Goal: Information Seeking & Learning: Find contact information

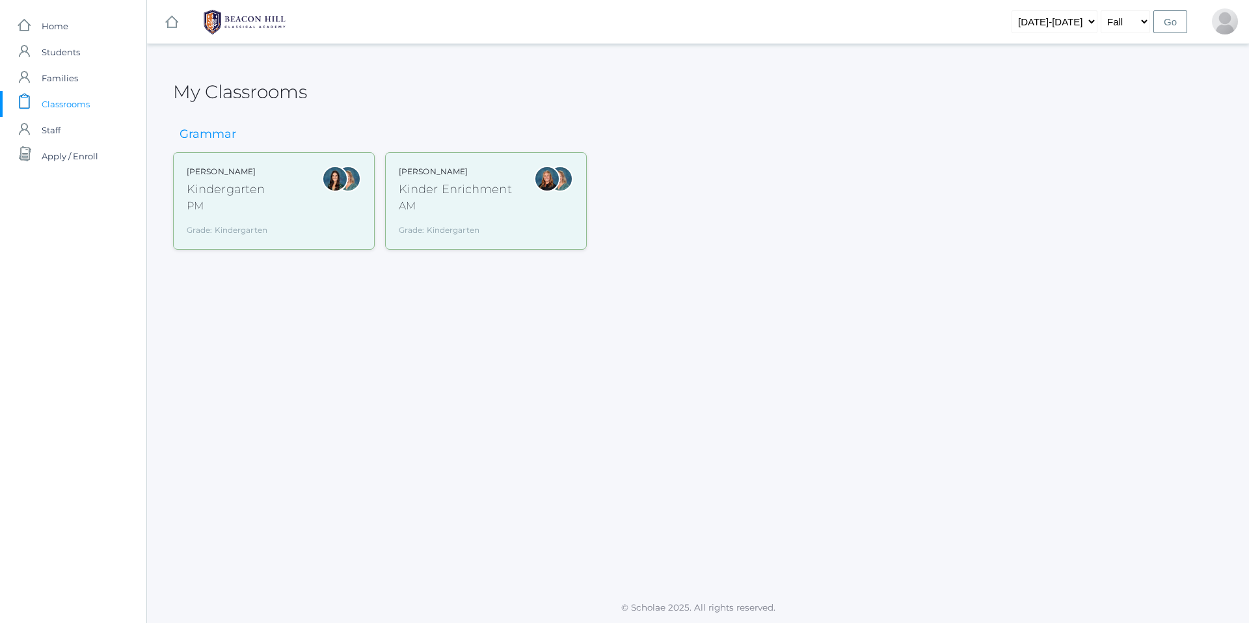
click at [54, 101] on span "Classrooms" at bounding box center [66, 104] width 48 height 26
click at [55, 79] on span "Families" at bounding box center [60, 78] width 36 height 26
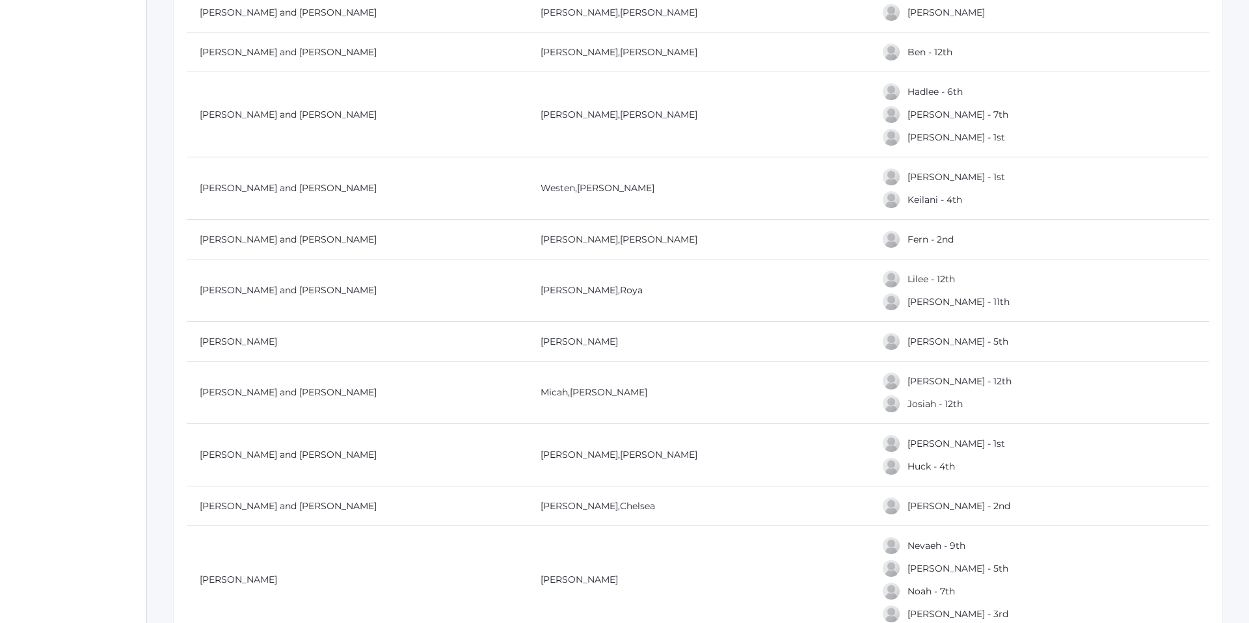
scroll to position [13008, 0]
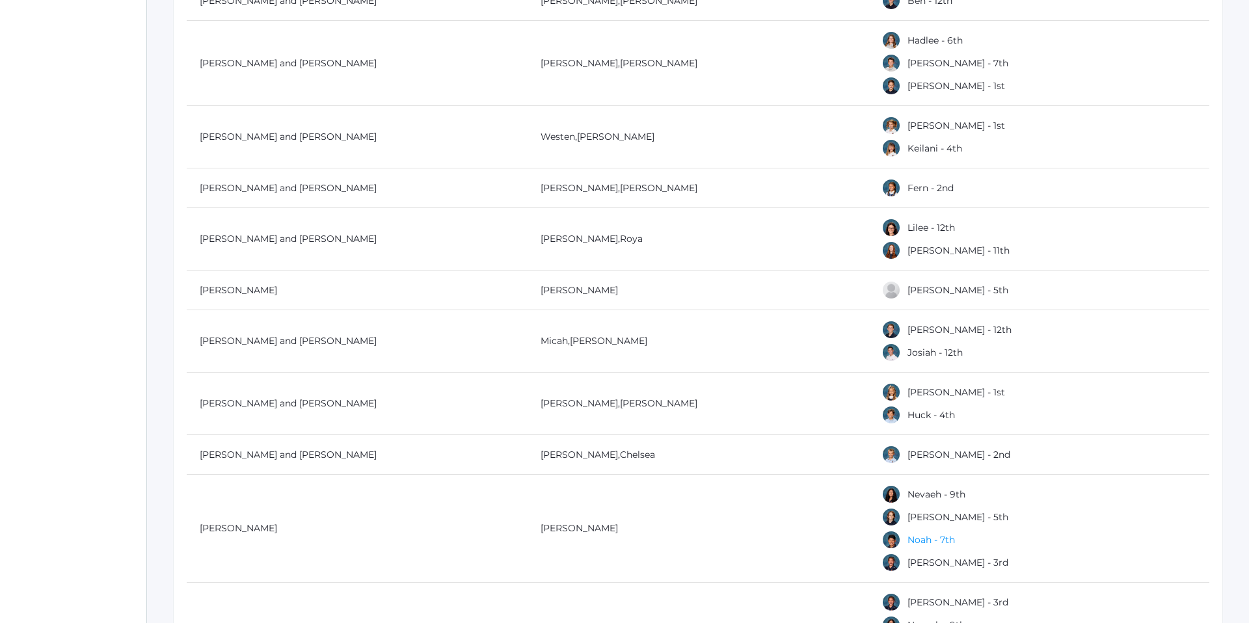
click at [915, 535] on link "Noah - 7th" at bounding box center [930, 540] width 47 height 12
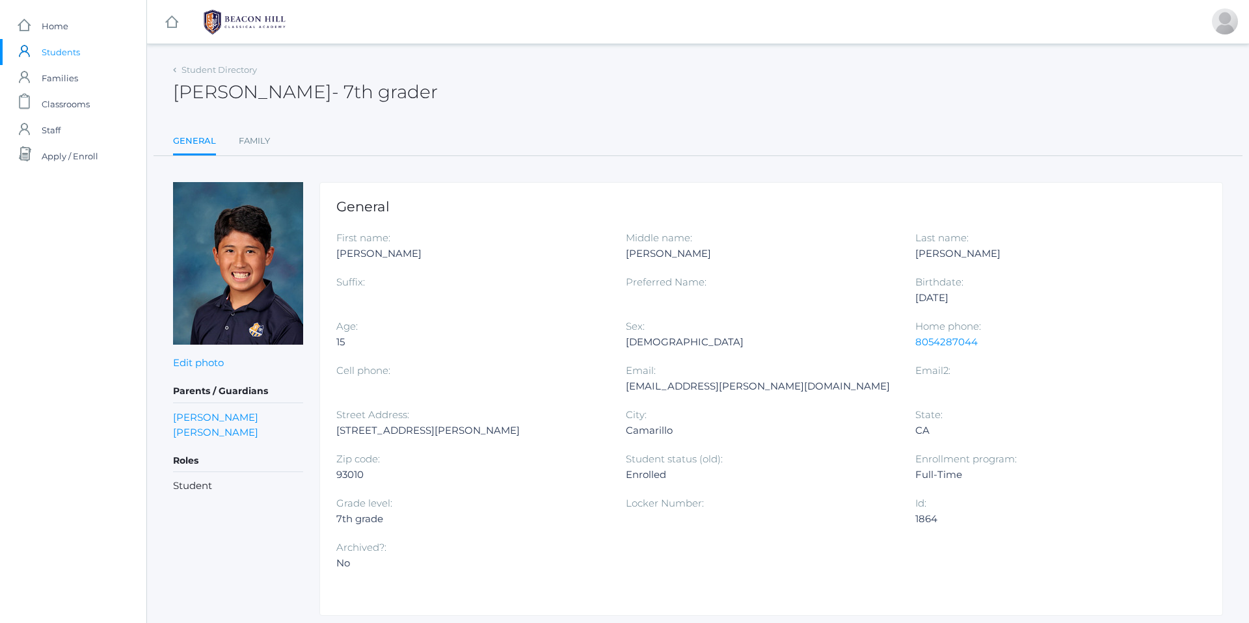
scroll to position [13008, 0]
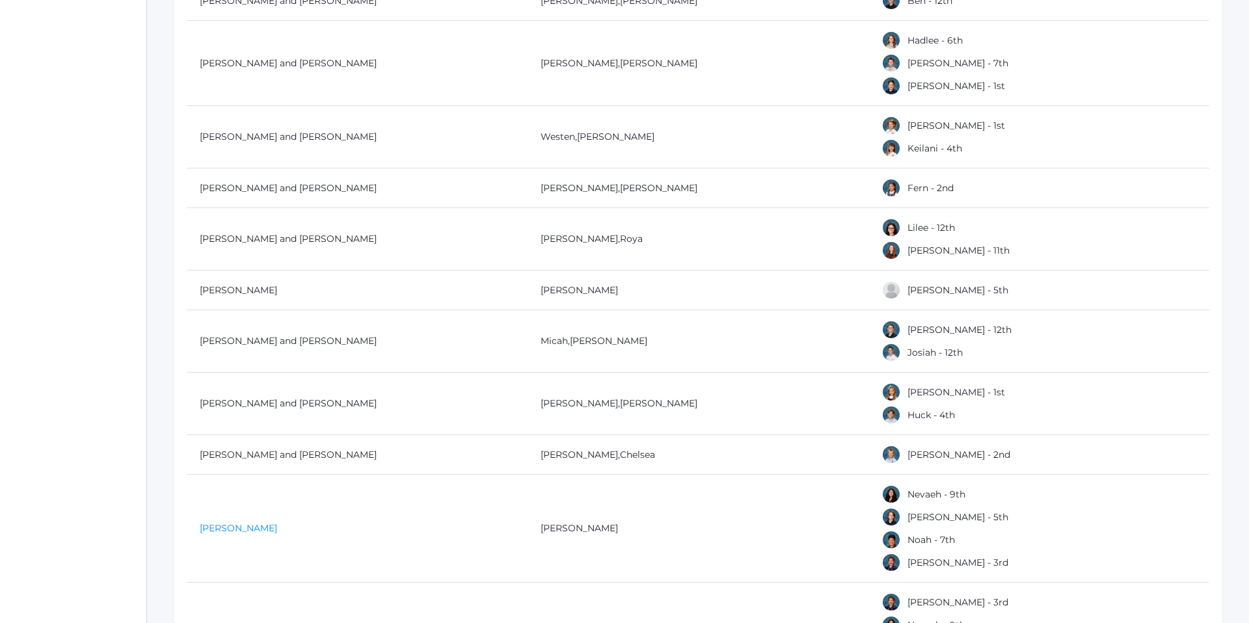
click at [233, 531] on link "[PERSON_NAME]" at bounding box center [238, 528] width 77 height 12
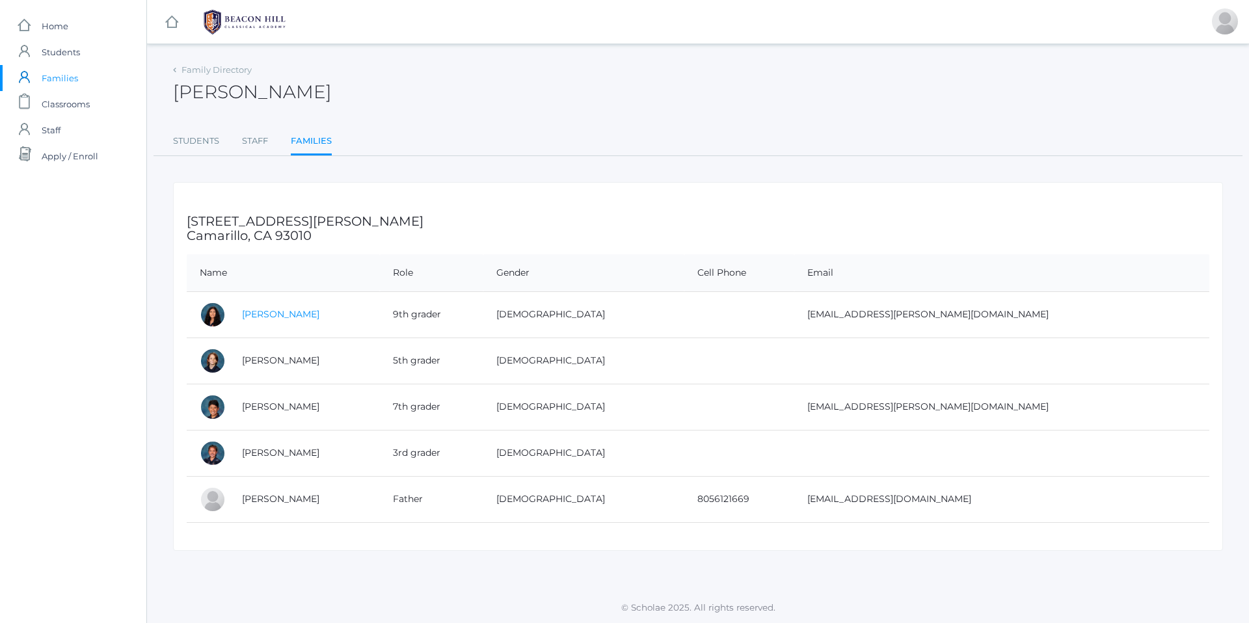
click at [265, 318] on link "[PERSON_NAME]" at bounding box center [280, 314] width 77 height 12
click at [258, 358] on link "[PERSON_NAME]" at bounding box center [280, 360] width 77 height 12
click at [272, 452] on link "[PERSON_NAME]" at bounding box center [280, 453] width 77 height 12
click at [267, 501] on link "[PERSON_NAME]" at bounding box center [280, 499] width 77 height 12
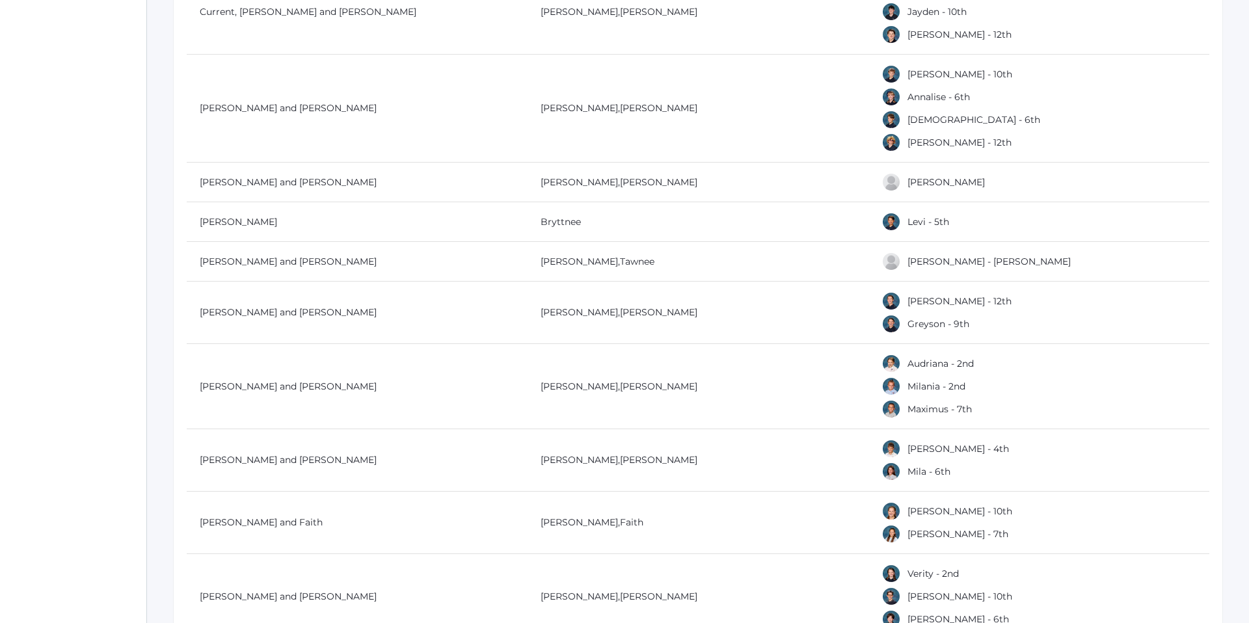
scroll to position [4020, 0]
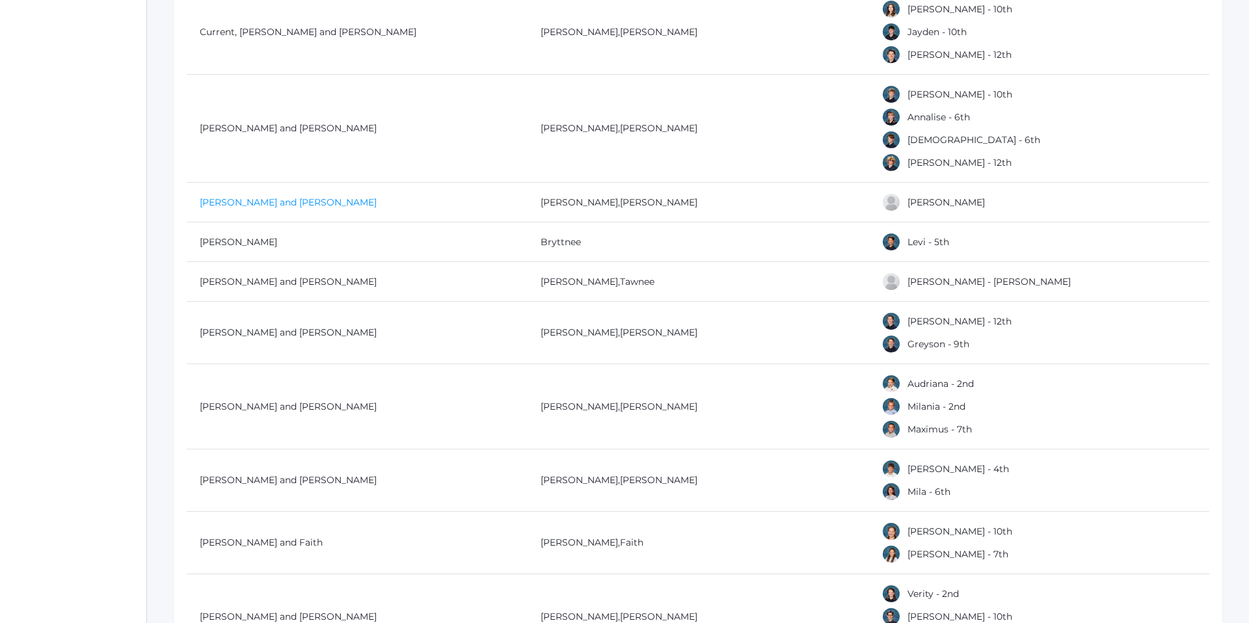
click at [274, 197] on link "[PERSON_NAME] and [PERSON_NAME]" at bounding box center [288, 202] width 177 height 12
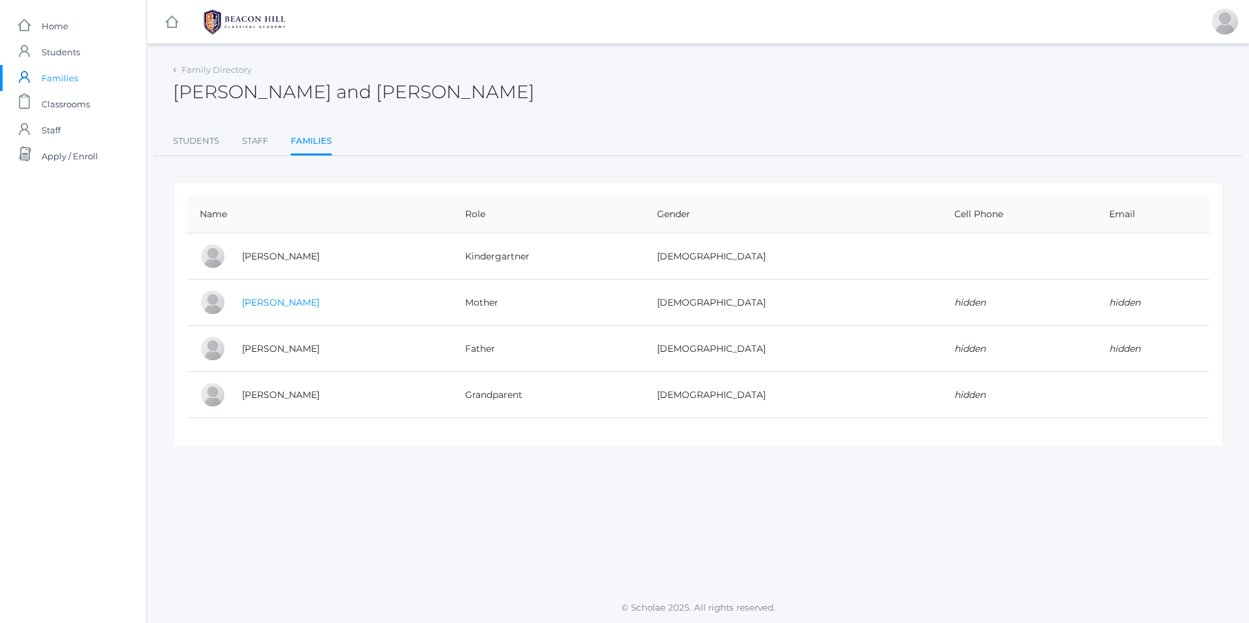
click at [272, 302] on link "[PERSON_NAME]" at bounding box center [280, 303] width 77 height 12
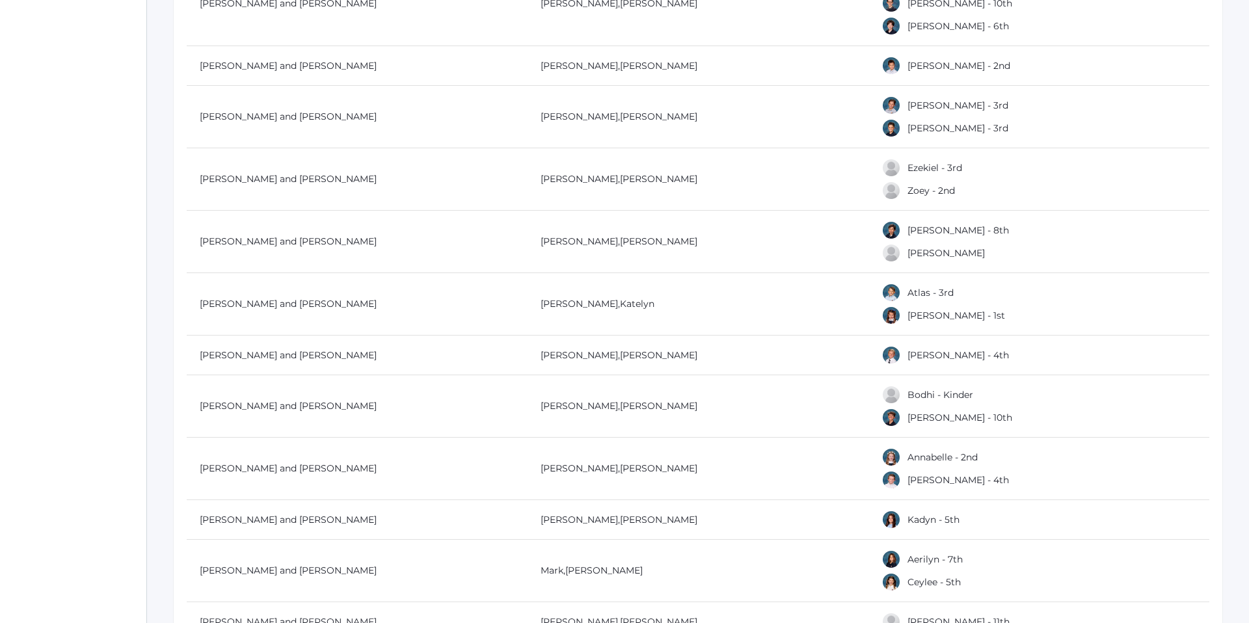
scroll to position [4634, 0]
click at [921, 352] on link "[PERSON_NAME] - 4th" at bounding box center [957, 355] width 101 height 12
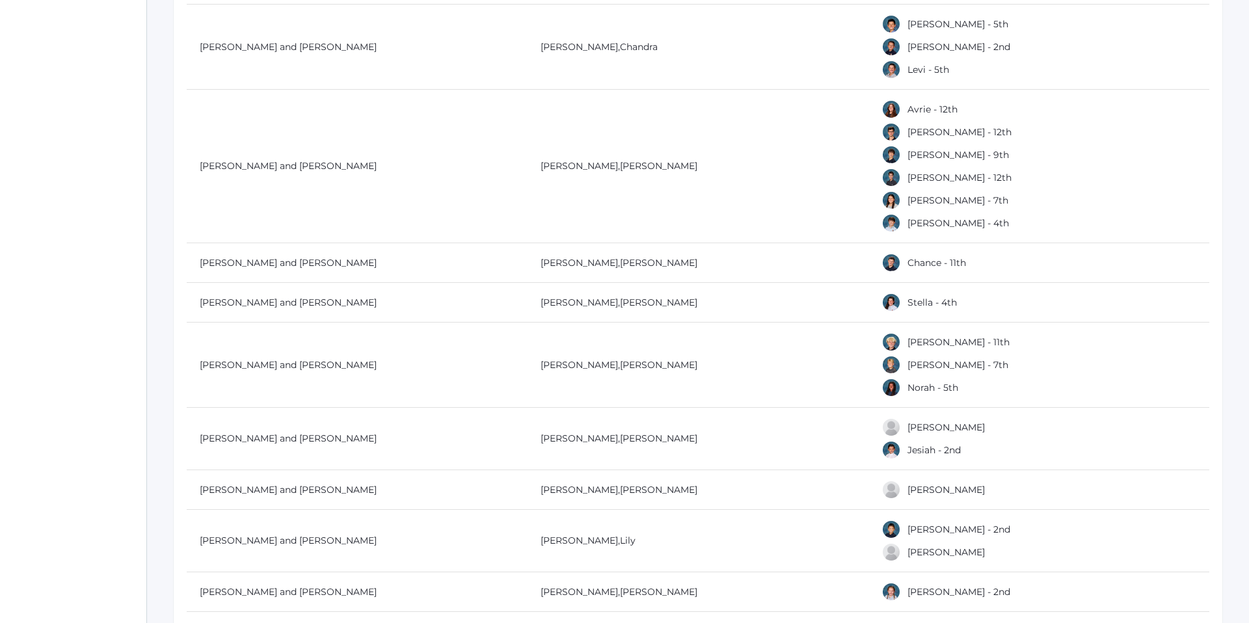
scroll to position [7490, 0]
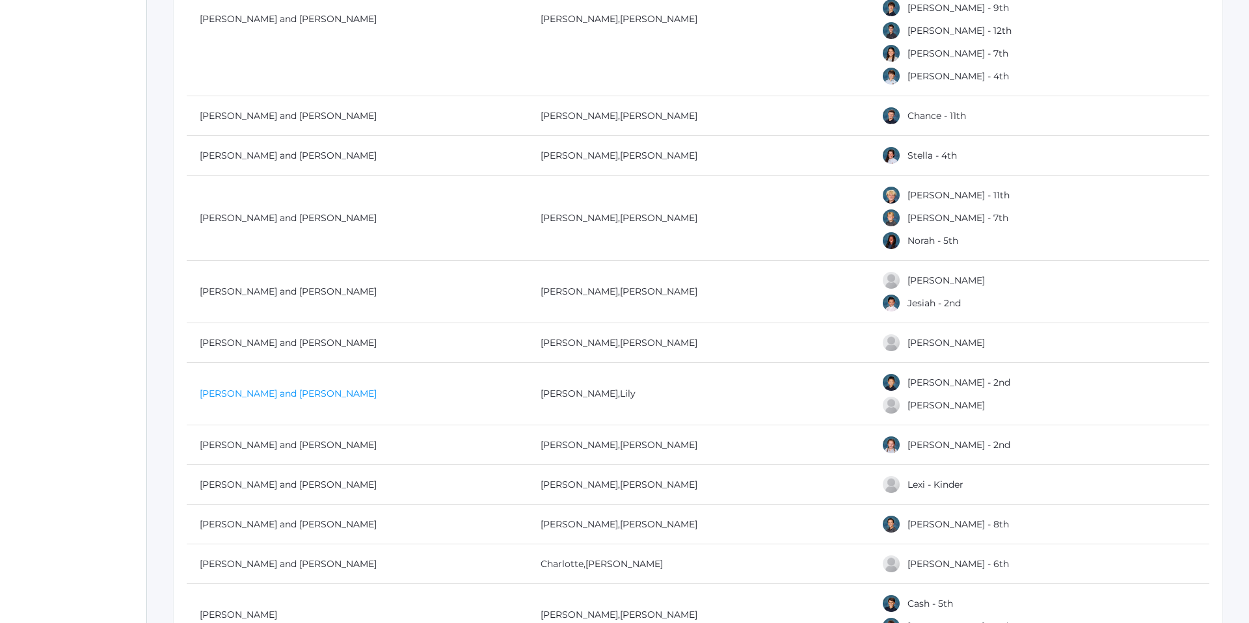
click at [231, 394] on link "[PERSON_NAME] and [PERSON_NAME]" at bounding box center [288, 394] width 177 height 12
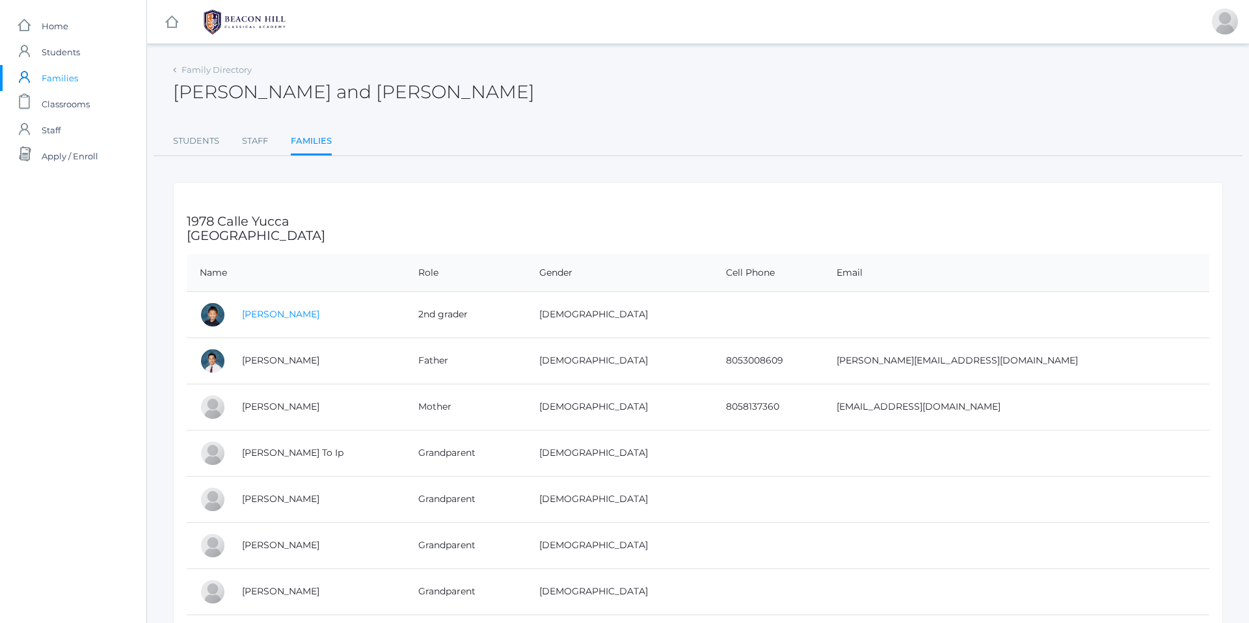
click at [251, 313] on link "[PERSON_NAME]" at bounding box center [280, 314] width 77 height 12
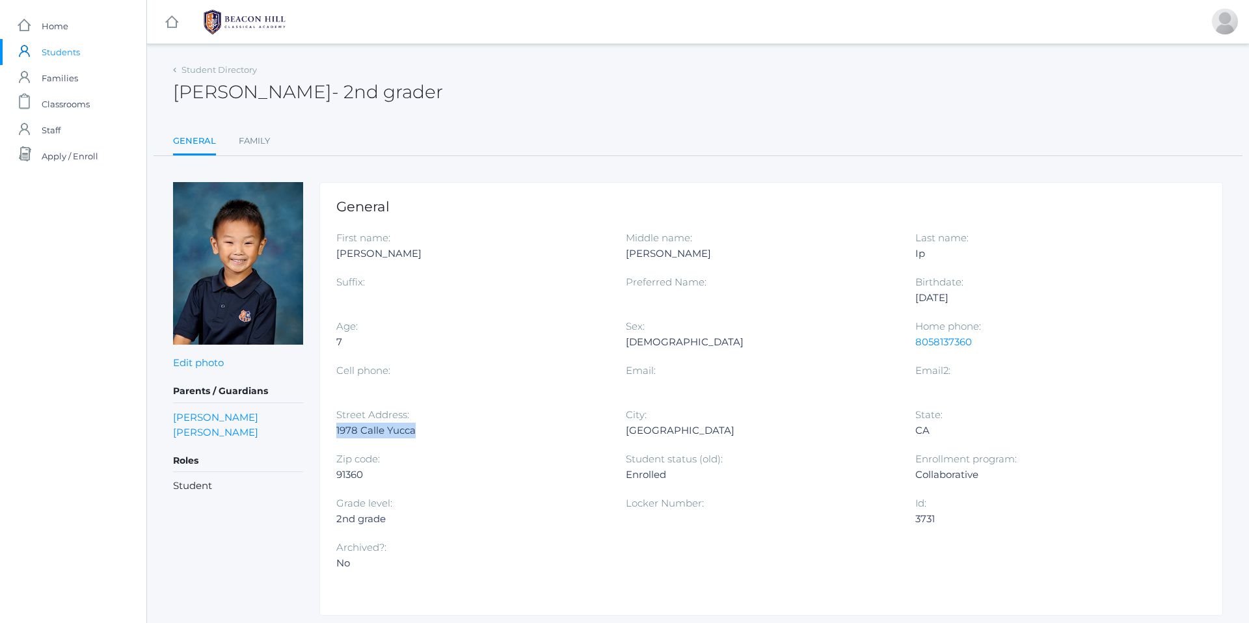
drag, startPoint x: 336, startPoint y: 429, endPoint x: 433, endPoint y: 433, distance: 97.6
click at [433, 433] on div "1978 Calle Yucca" at bounding box center [471, 431] width 270 height 16
copy div "1978 Calle Yucca"
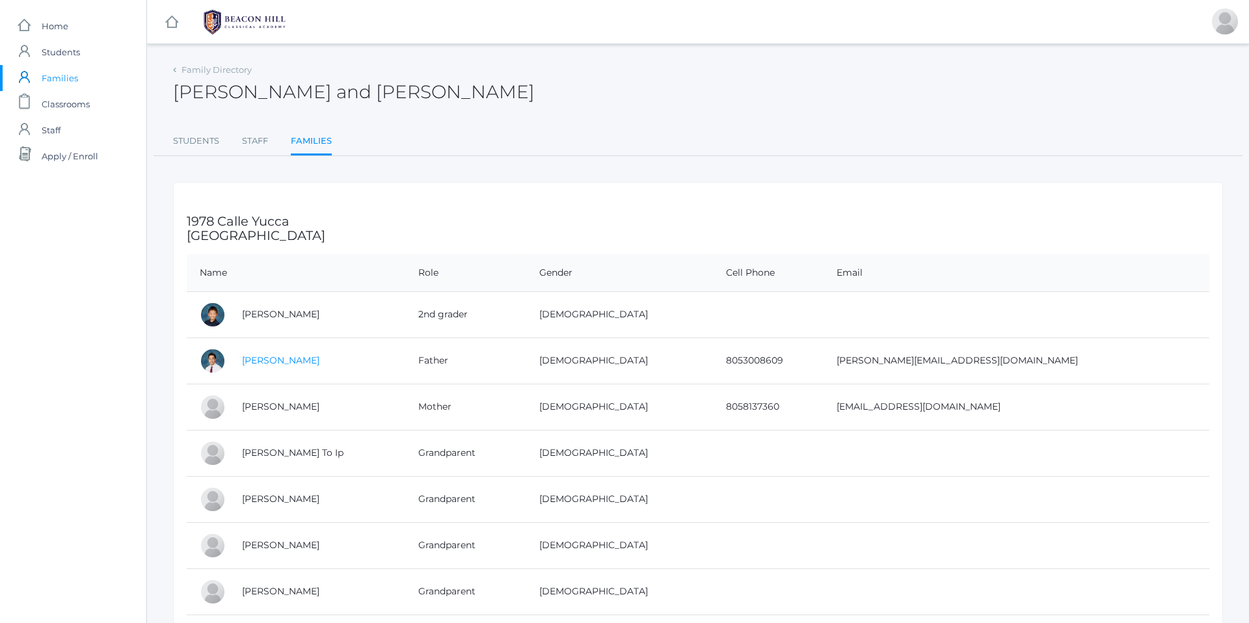
click at [250, 362] on link "[PERSON_NAME]" at bounding box center [280, 360] width 77 height 12
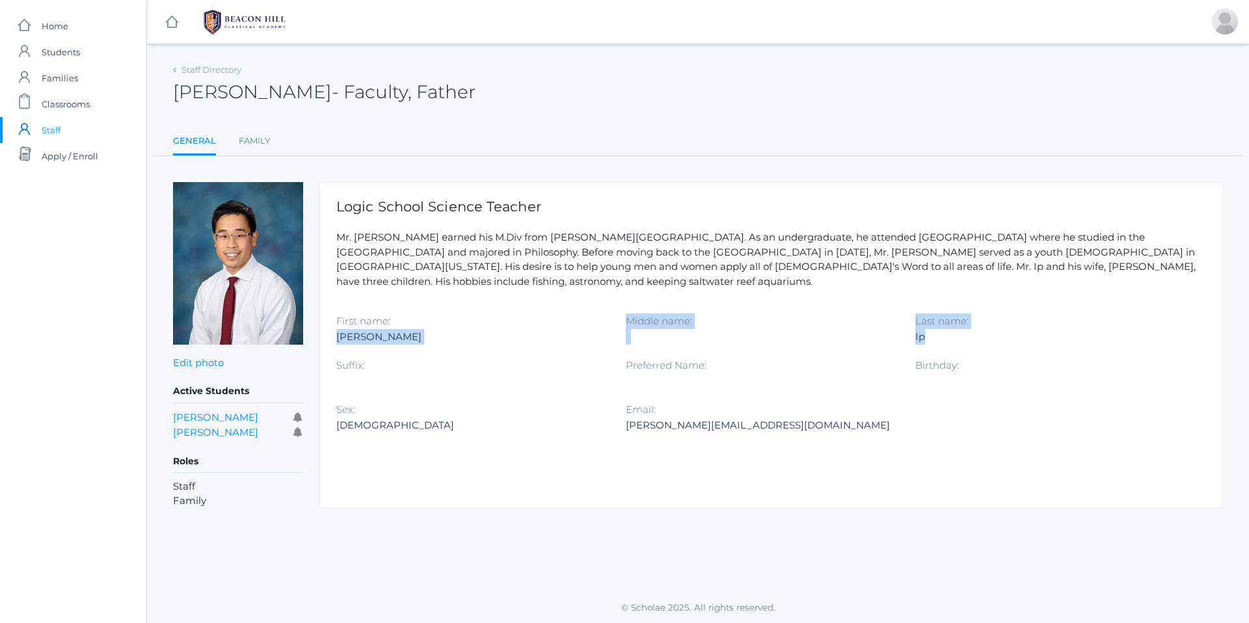
drag, startPoint x: 334, startPoint y: 322, endPoint x: 948, endPoint y: 319, distance: 613.9
click at [948, 319] on div "Logic School Science Teacher Mr. [PERSON_NAME] earned his M.Div from [PERSON_NA…" at bounding box center [770, 345] width 903 height 326
copy div "[PERSON_NAME] Middle name: Last name: Ip"
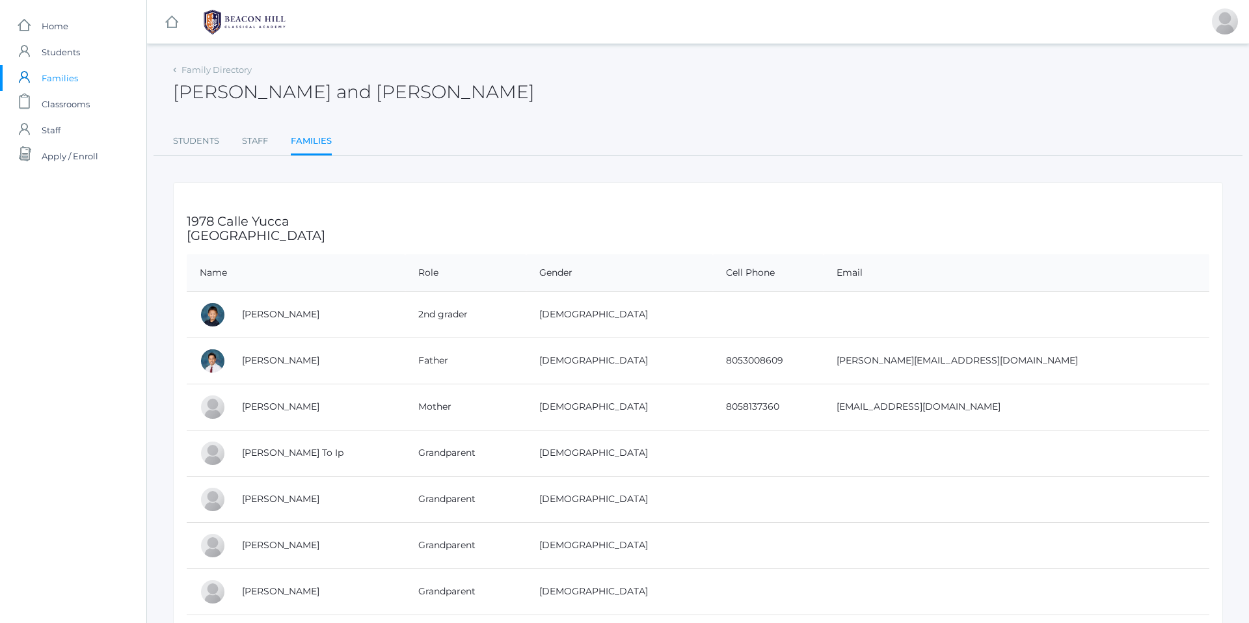
click at [52, 81] on span "Families" at bounding box center [60, 78] width 36 height 26
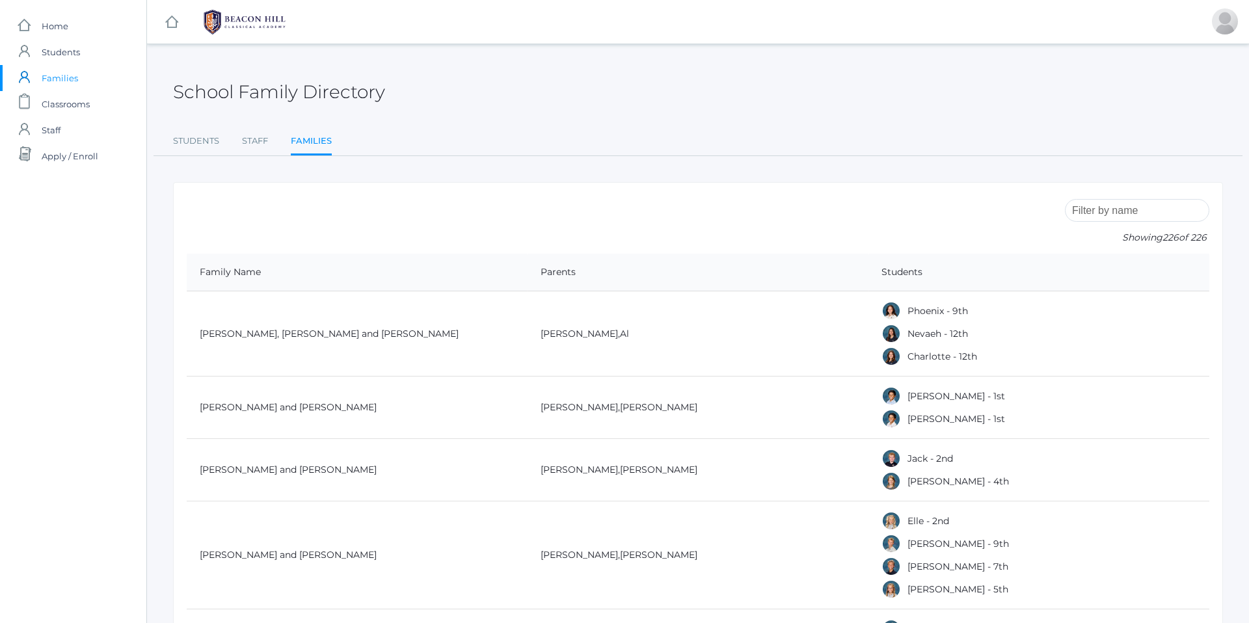
click at [1117, 211] on input "search" at bounding box center [1137, 210] width 144 height 23
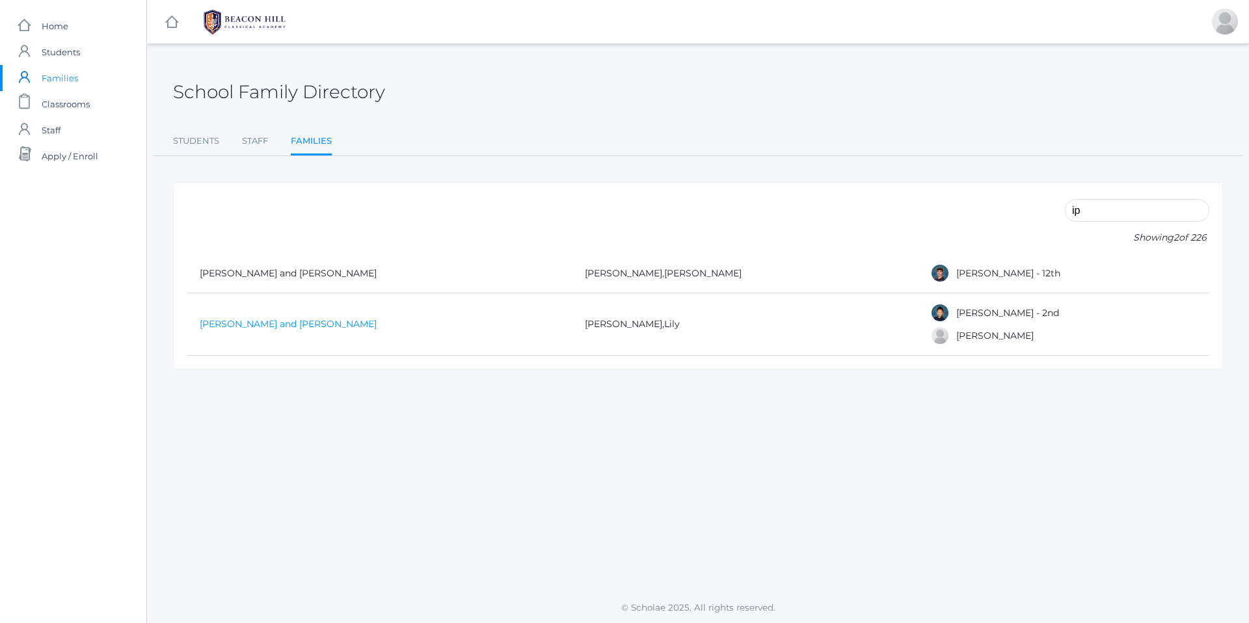
type input "ip"
click at [230, 321] on link "[PERSON_NAME] and [PERSON_NAME]" at bounding box center [288, 324] width 177 height 12
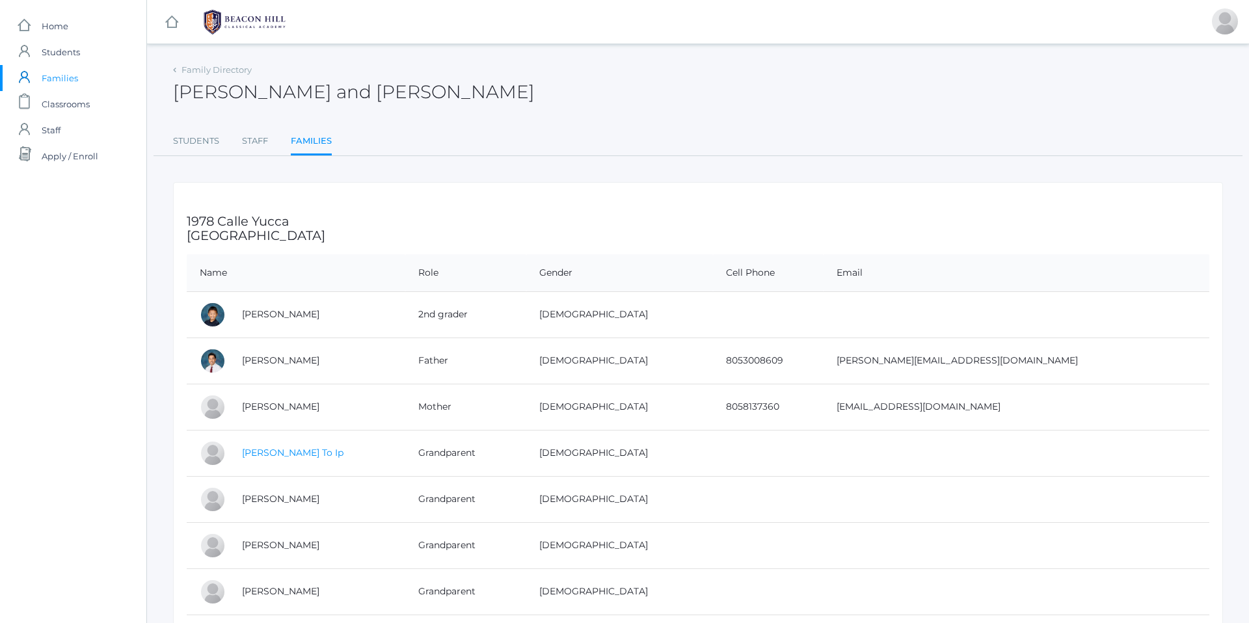
click at [260, 457] on link "[PERSON_NAME] To Ip" at bounding box center [292, 453] width 101 height 12
click at [43, 79] on span "Families" at bounding box center [60, 78] width 36 height 26
